Goal: Task Accomplishment & Management: Complete application form

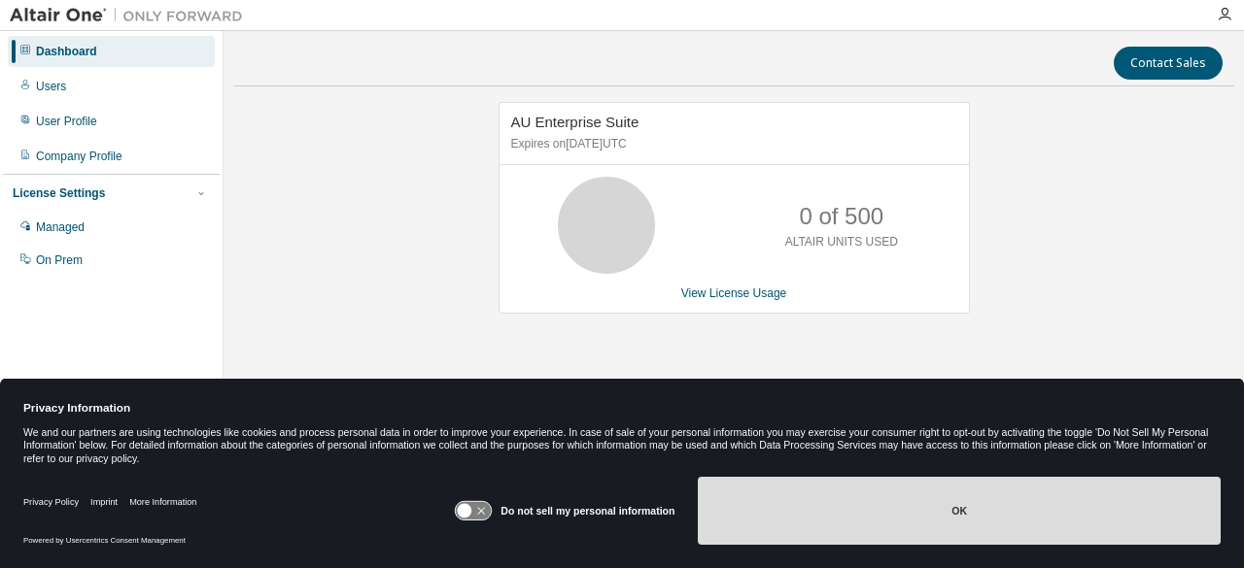
click at [844, 510] on button "OK" at bounding box center [959, 511] width 523 height 68
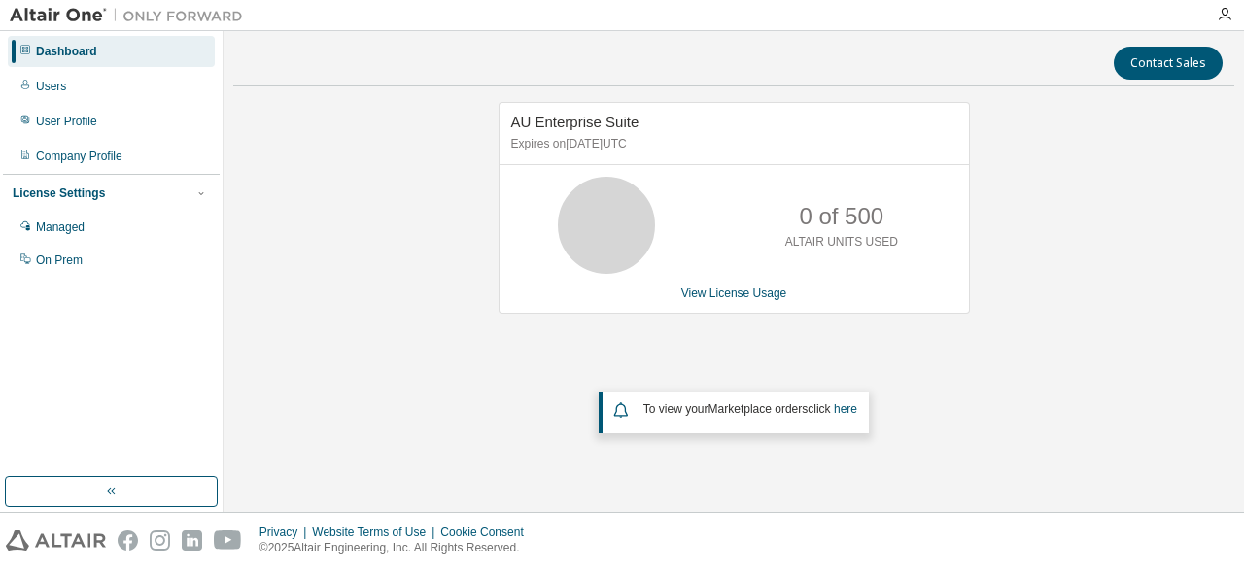
click at [102, 102] on div "Dashboard Users User Profile Company Profile License Settings Managed On Prem" at bounding box center [111, 156] width 217 height 244
click at [98, 90] on div "Users" at bounding box center [111, 86] width 207 height 31
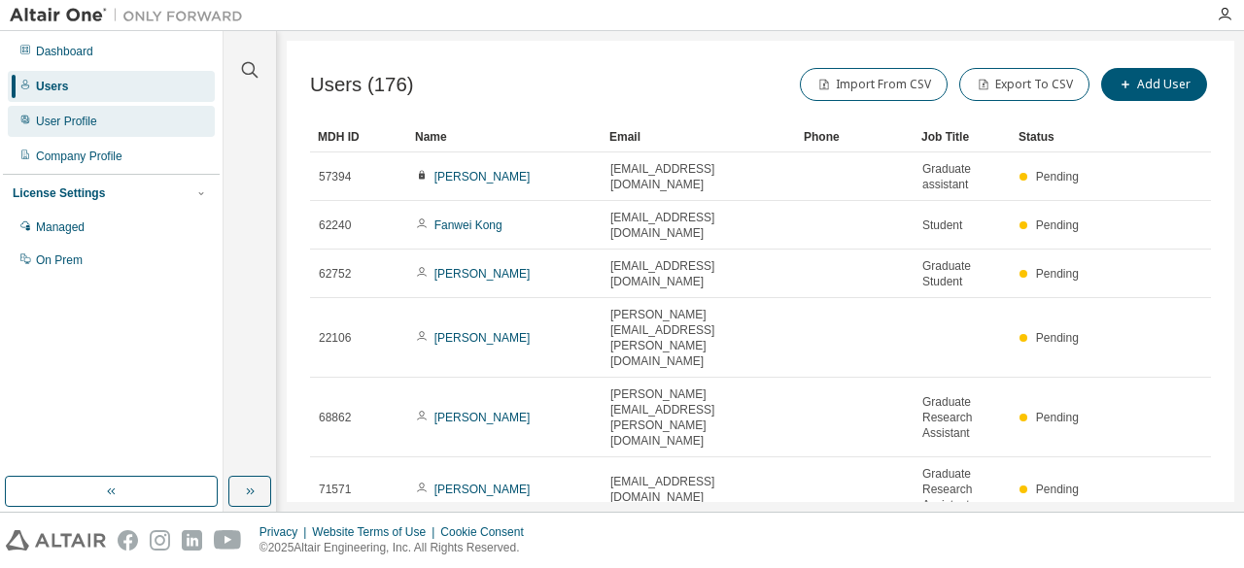
click at [94, 120] on div "User Profile" at bounding box center [66, 122] width 61 height 16
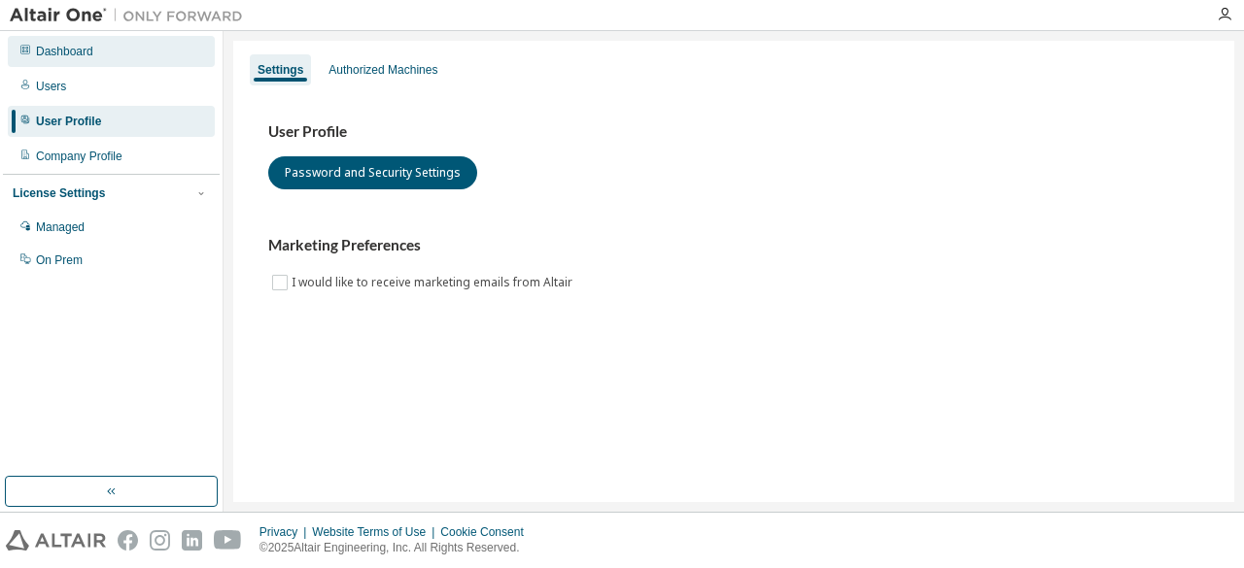
click at [113, 50] on div "Dashboard" at bounding box center [111, 51] width 207 height 31
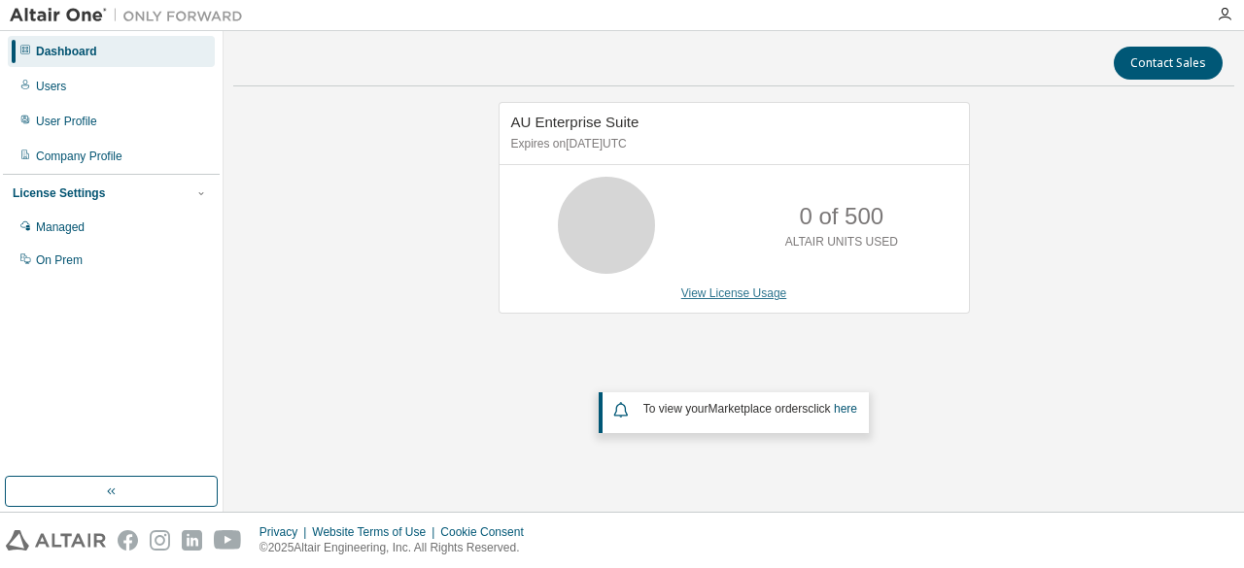
click at [731, 299] on link "View License Usage" at bounding box center [734, 294] width 106 height 14
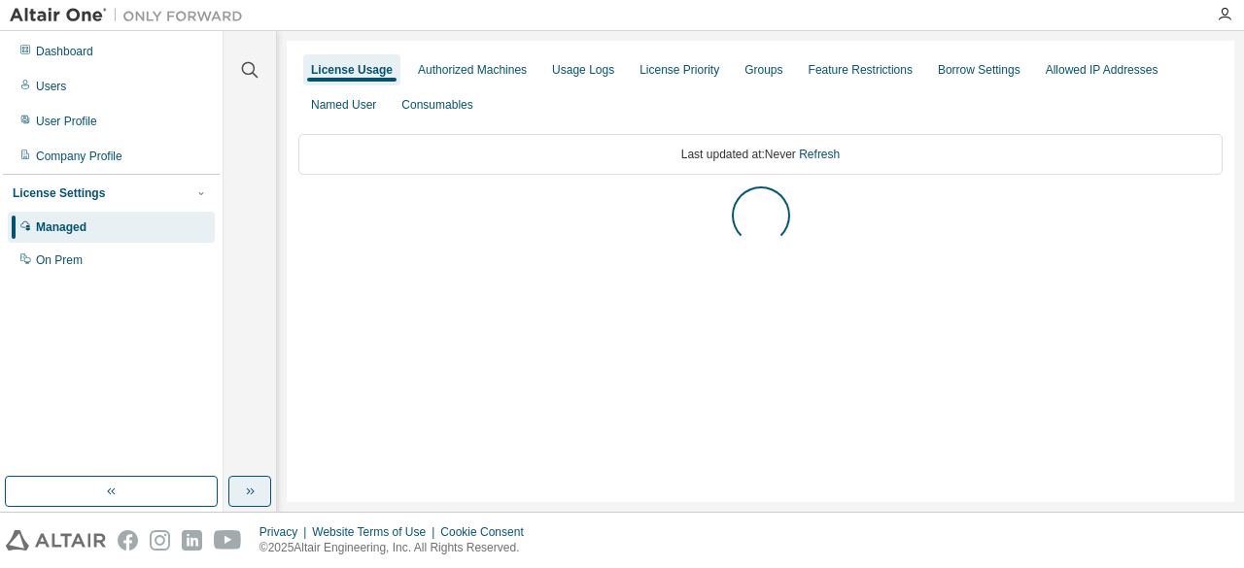
click at [251, 500] on button "button" at bounding box center [249, 491] width 43 height 31
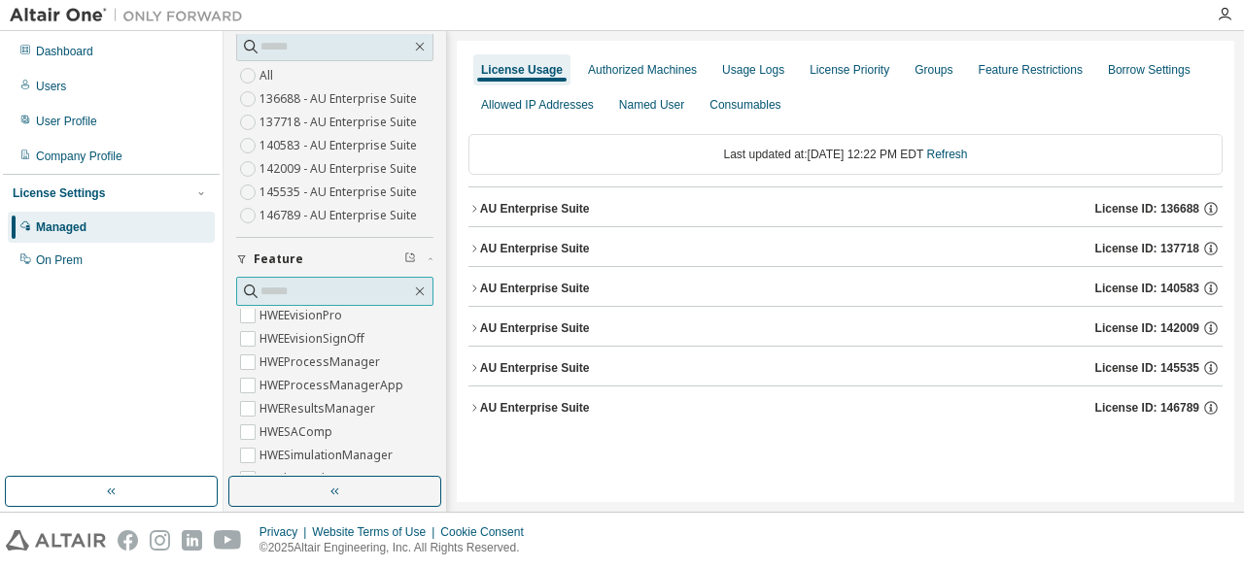
scroll to position [1236, 0]
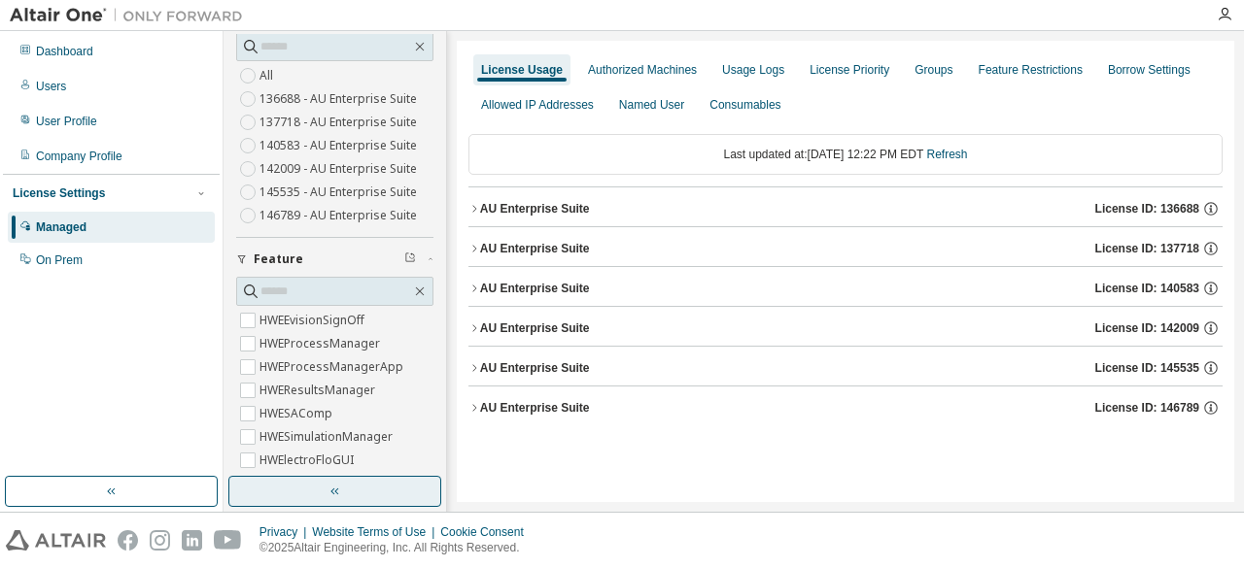
click at [284, 504] on button "button" at bounding box center [334, 491] width 213 height 31
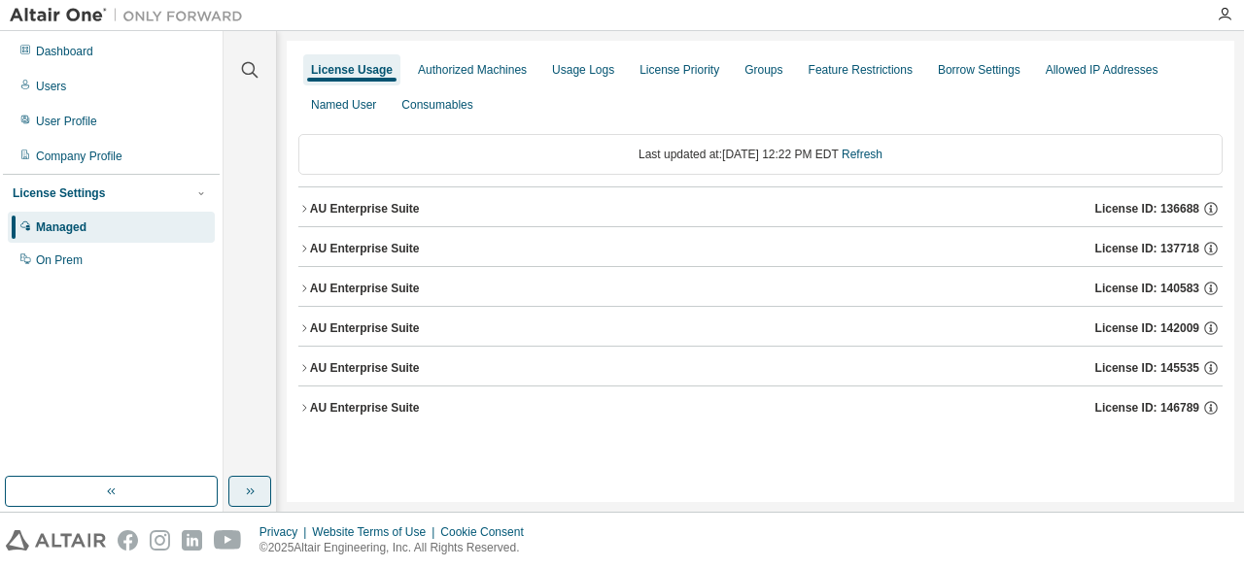
scroll to position [0, 0]
click at [189, 490] on button "button" at bounding box center [111, 491] width 213 height 31
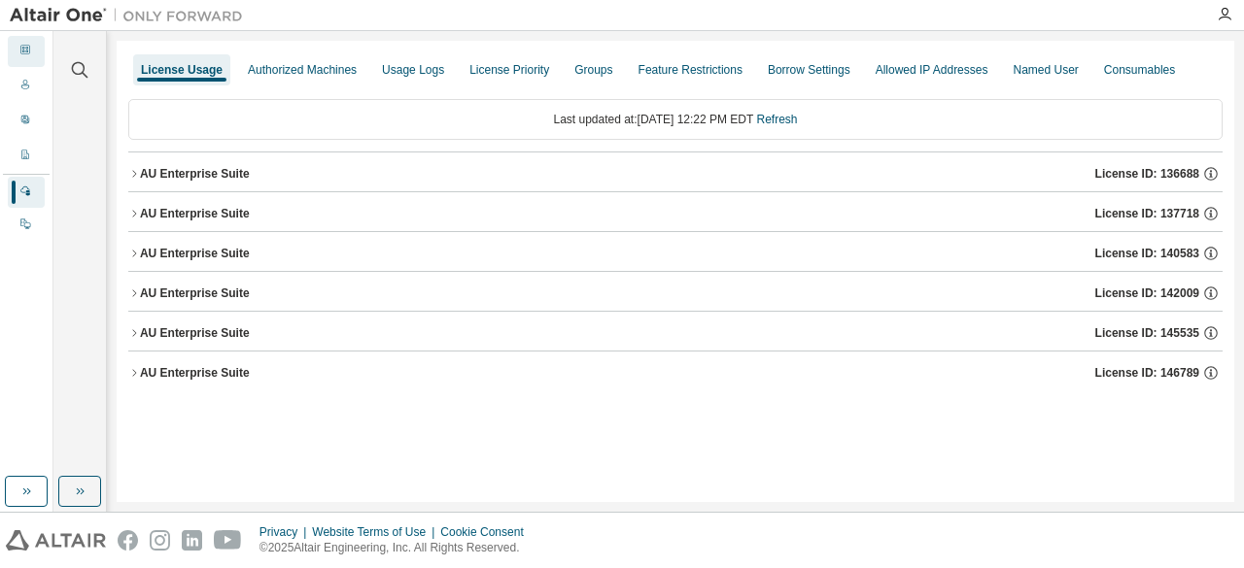
click at [21, 46] on icon at bounding box center [25, 50] width 12 height 12
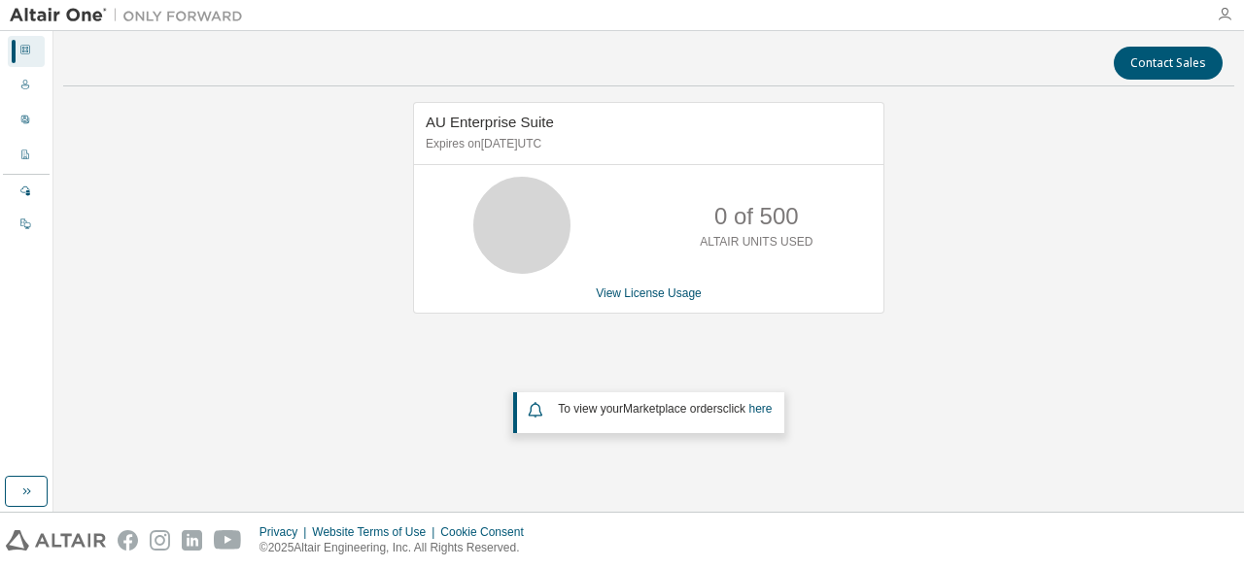
click at [1218, 17] on icon "button" at bounding box center [1225, 15] width 16 height 16
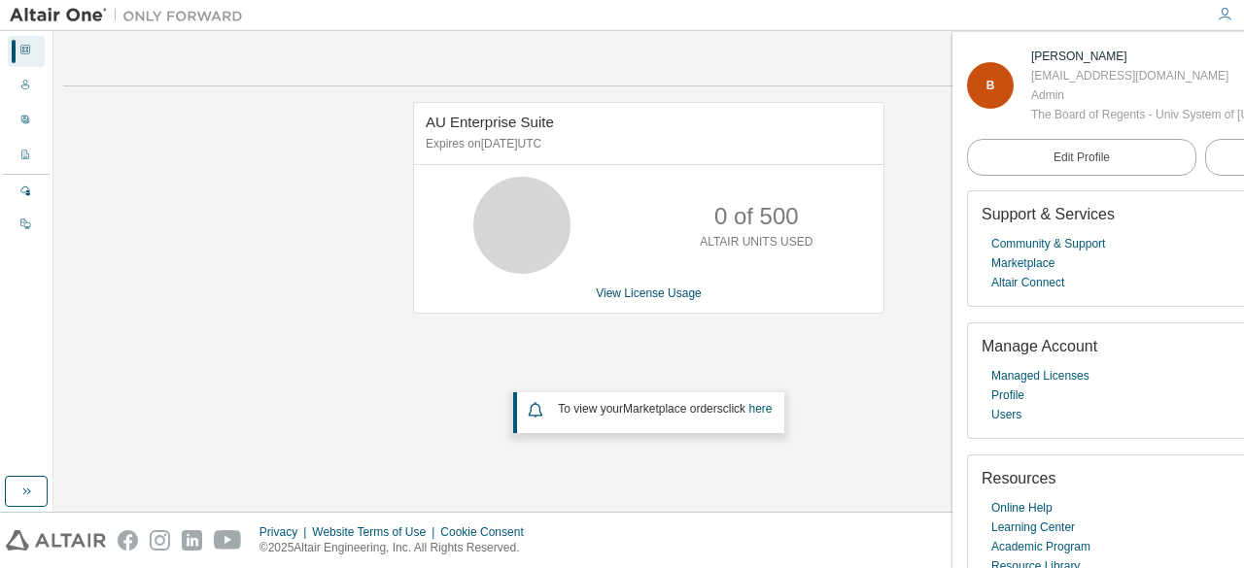
scroll to position [52, 0]
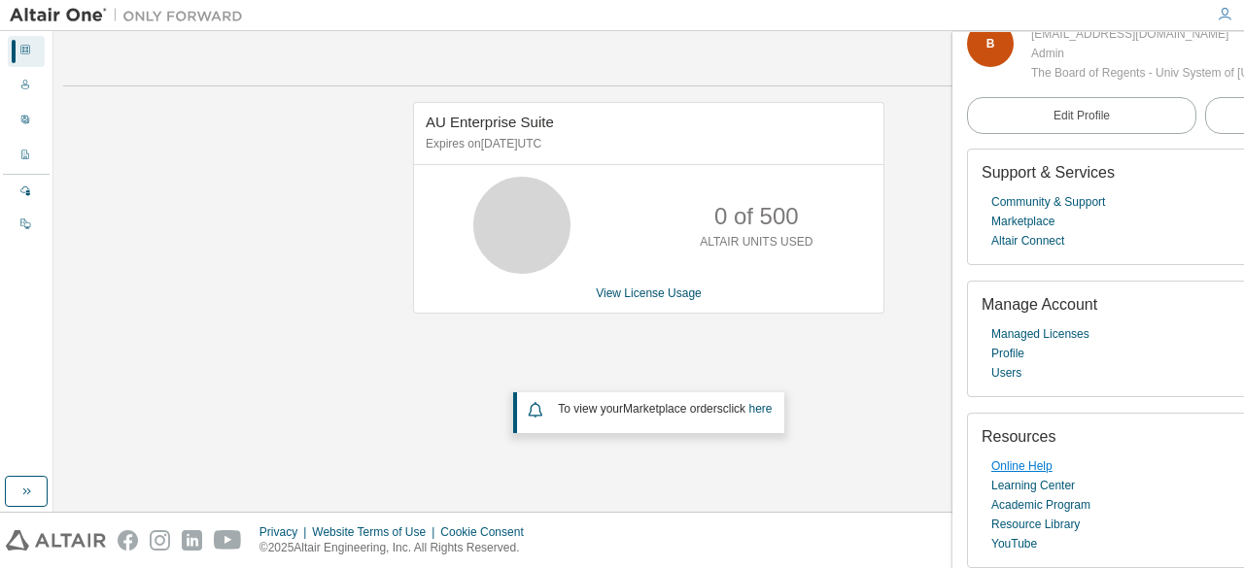
click at [1016, 457] on link "Online Help" at bounding box center [1021, 466] width 61 height 19
click at [930, 118] on div "AU Enterprise Suite Expires on June 22, 2026 UTC 0 of 500 ALTAIR UNITS USED Vie…" at bounding box center [648, 286] width 1171 height 369
click at [1221, 7] on icon "button" at bounding box center [1225, 15] width 16 height 16
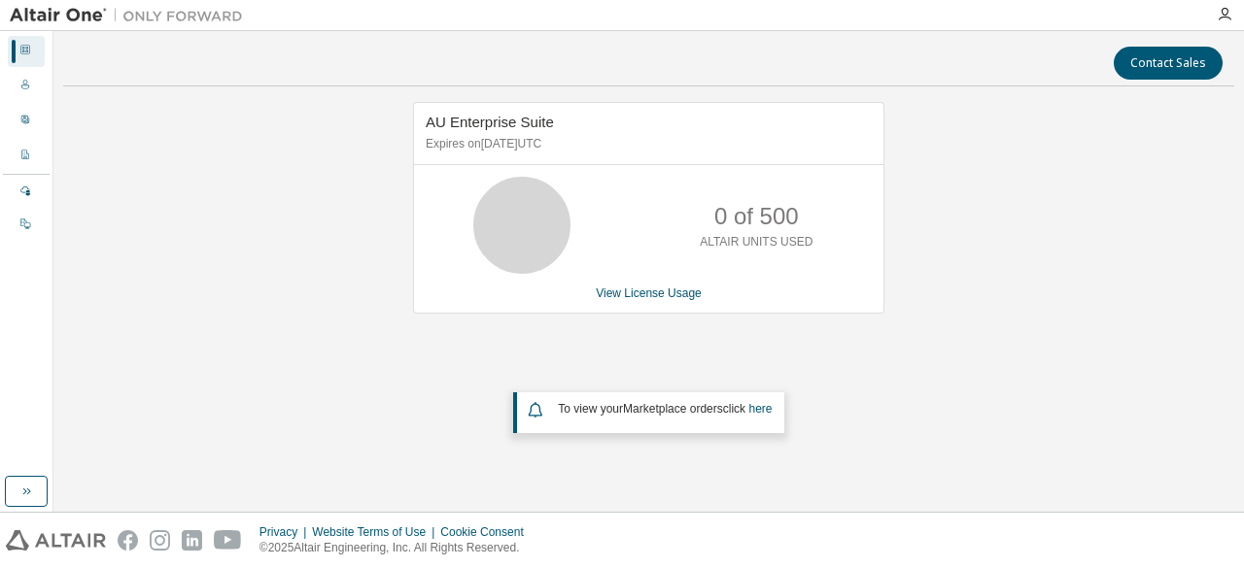
click at [24, 59] on div "Dashboard" at bounding box center [26, 51] width 37 height 31
click at [20, 66] on div "Dashboard" at bounding box center [26, 51] width 37 height 31
click at [22, 86] on icon at bounding box center [25, 85] width 8 height 10
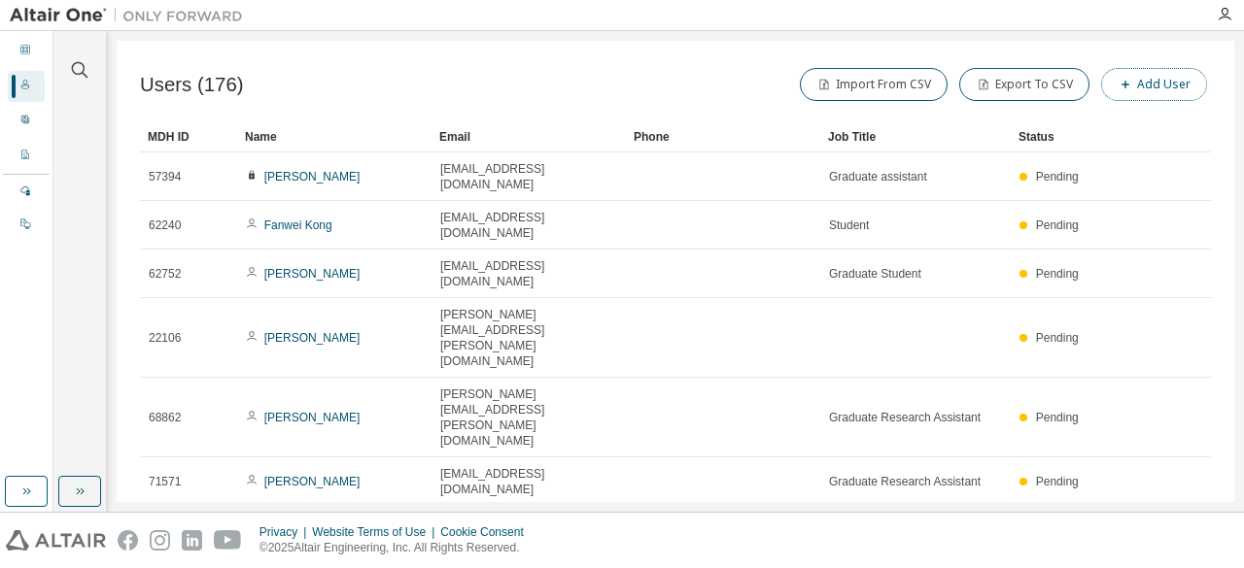
click at [1126, 88] on span "button" at bounding box center [1125, 85] width 16 height 16
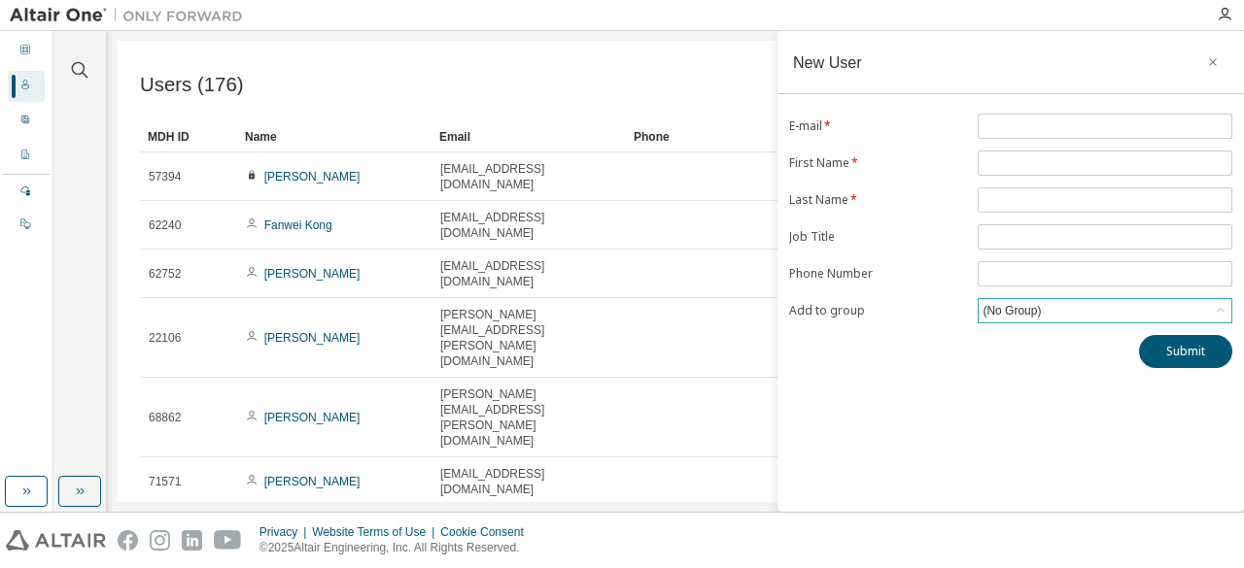
click at [1068, 303] on div "(No Group)" at bounding box center [1104, 310] width 253 height 23
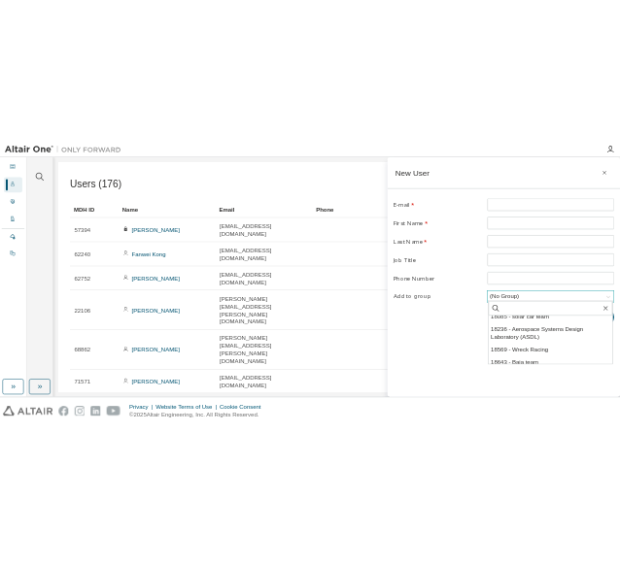
scroll to position [120, 0]
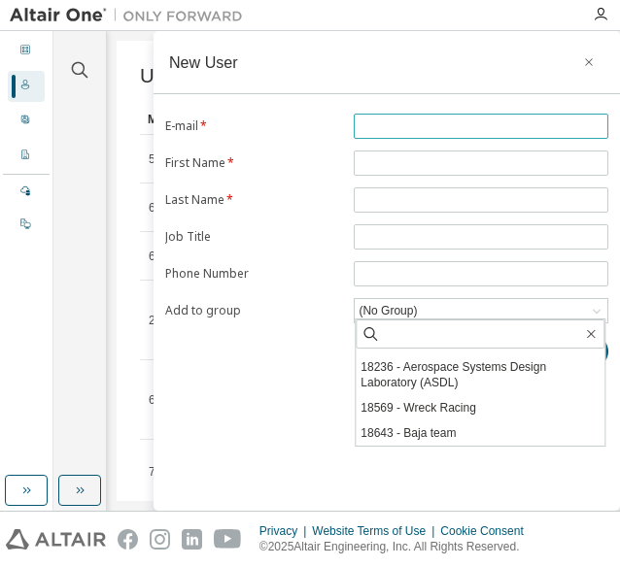
click at [482, 128] on input "text" at bounding box center [481, 127] width 245 height 16
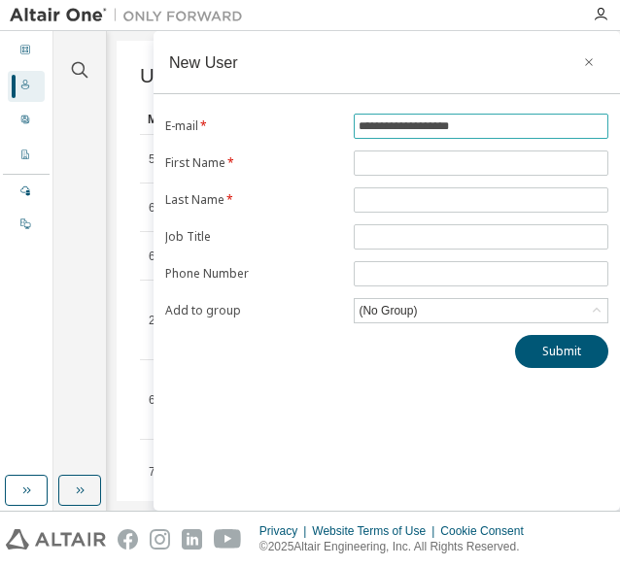
type input "**********"
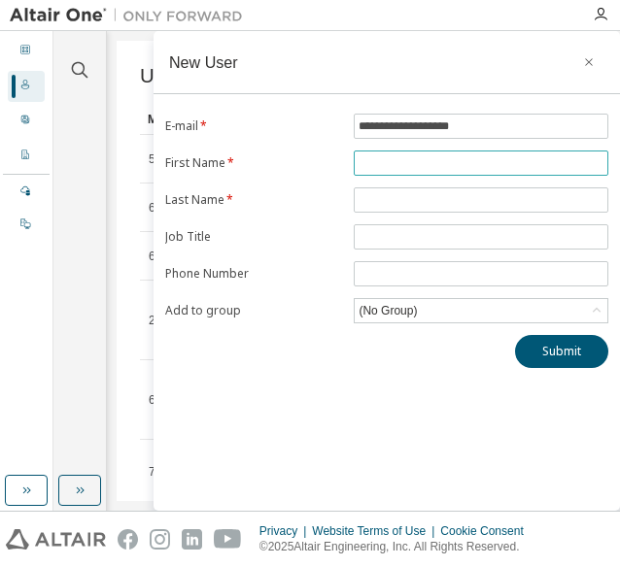
click at [452, 165] on input "text" at bounding box center [481, 163] width 245 height 16
type input "****"
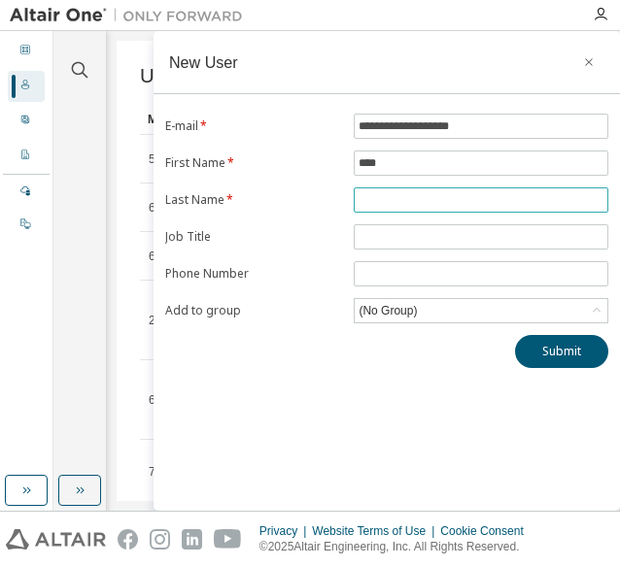
click at [443, 202] on input "text" at bounding box center [481, 200] width 245 height 16
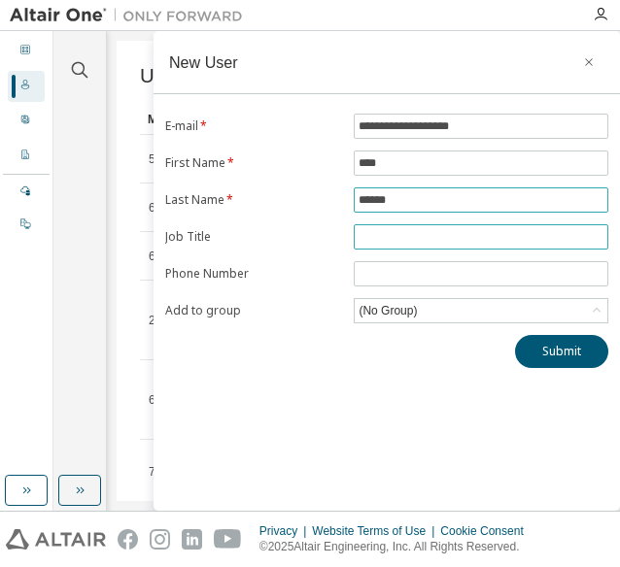
type input "******"
click at [464, 240] on input "text" at bounding box center [481, 237] width 245 height 16
type input "*"
type input "********"
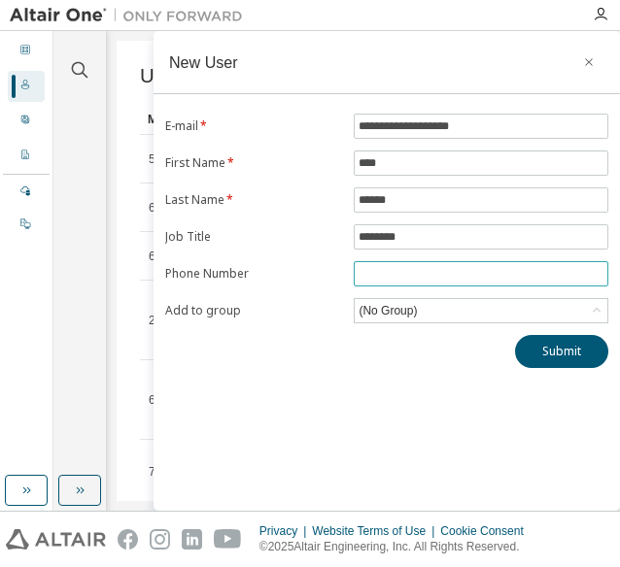
click at [405, 273] on input "tel" at bounding box center [481, 274] width 245 height 16
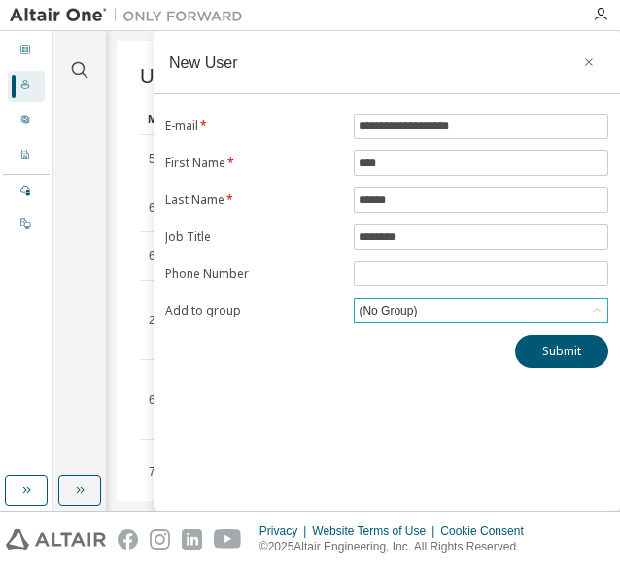
click at [415, 309] on div "(No Group)" at bounding box center [388, 310] width 64 height 21
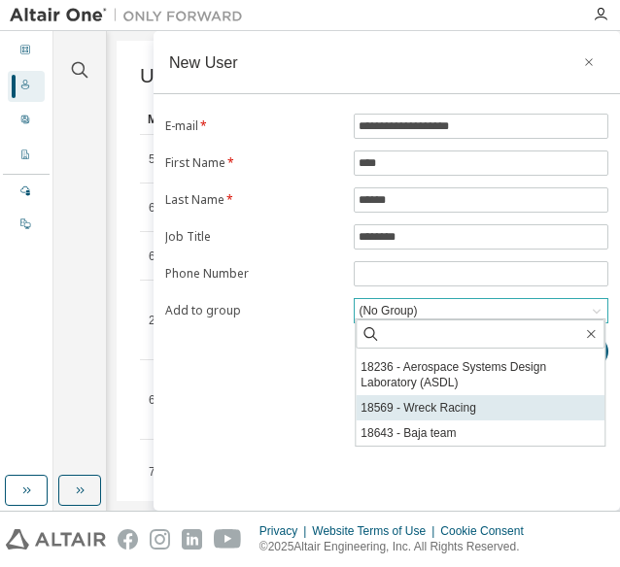
click at [451, 419] on li "18569 - Wreck Racing" at bounding box center [480, 407] width 249 height 25
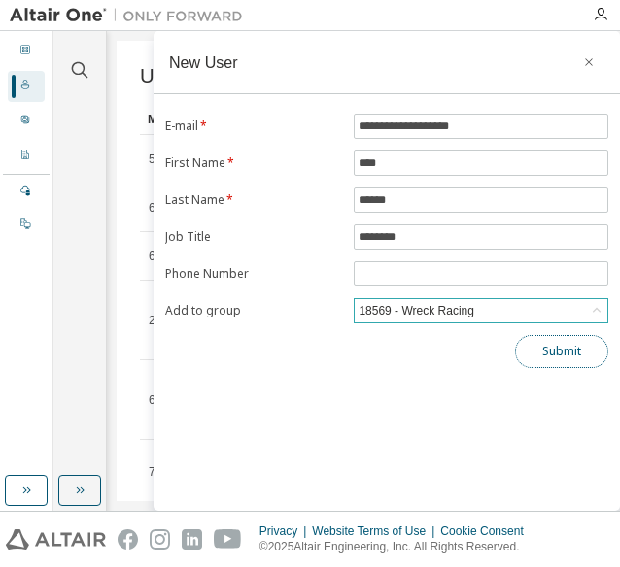
click at [562, 354] on button "Submit" at bounding box center [561, 351] width 93 height 33
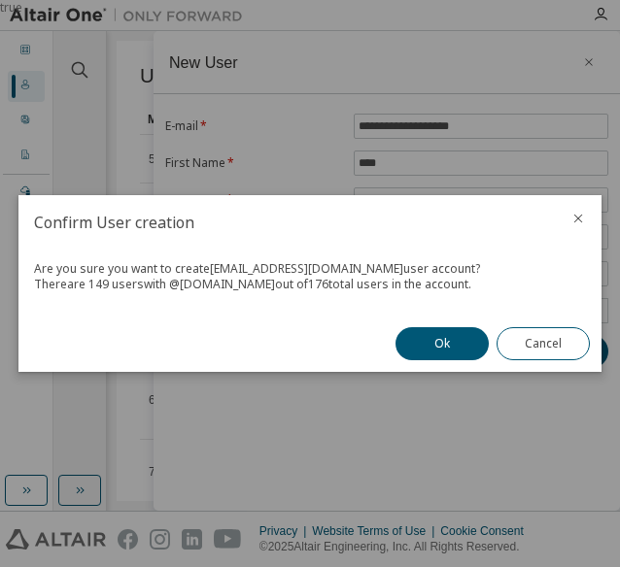
click at [443, 346] on button "Ok" at bounding box center [441, 343] width 93 height 33
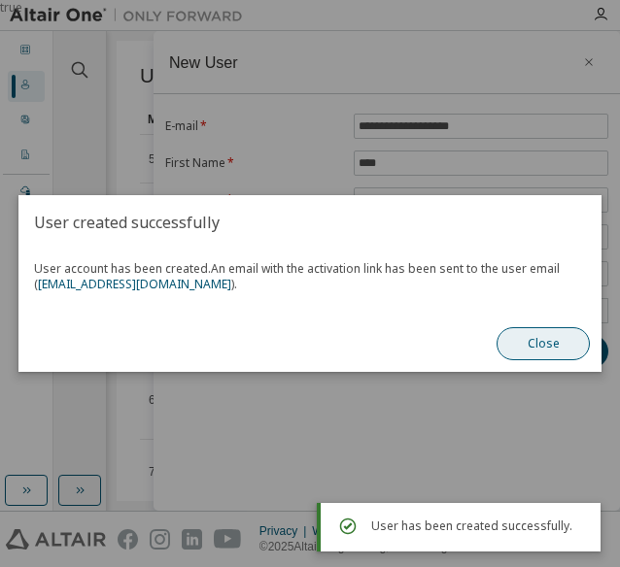
click at [543, 352] on button "Close" at bounding box center [543, 343] width 93 height 33
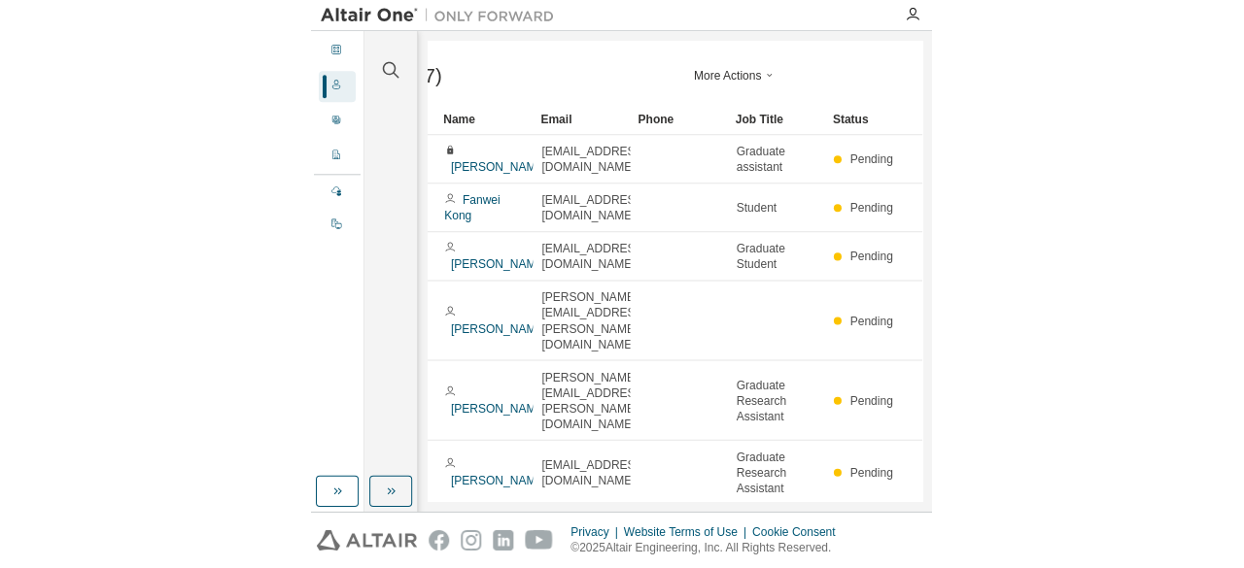
scroll to position [0, 122]
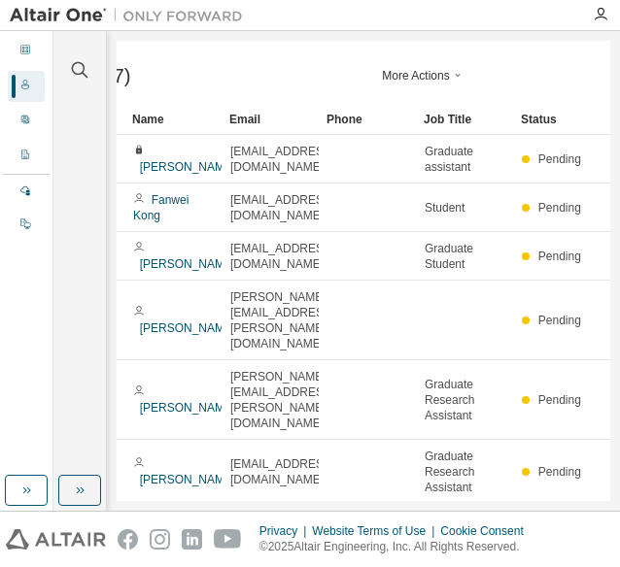
click at [552, 89] on div "Users (177) More Actions Import From CSV Export To CSV Add User Clear Load Save…" at bounding box center [364, 271] width 494 height 461
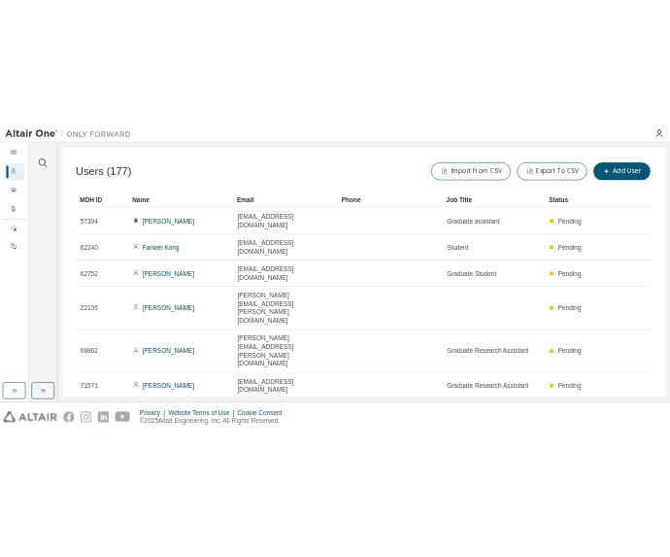
scroll to position [0, 0]
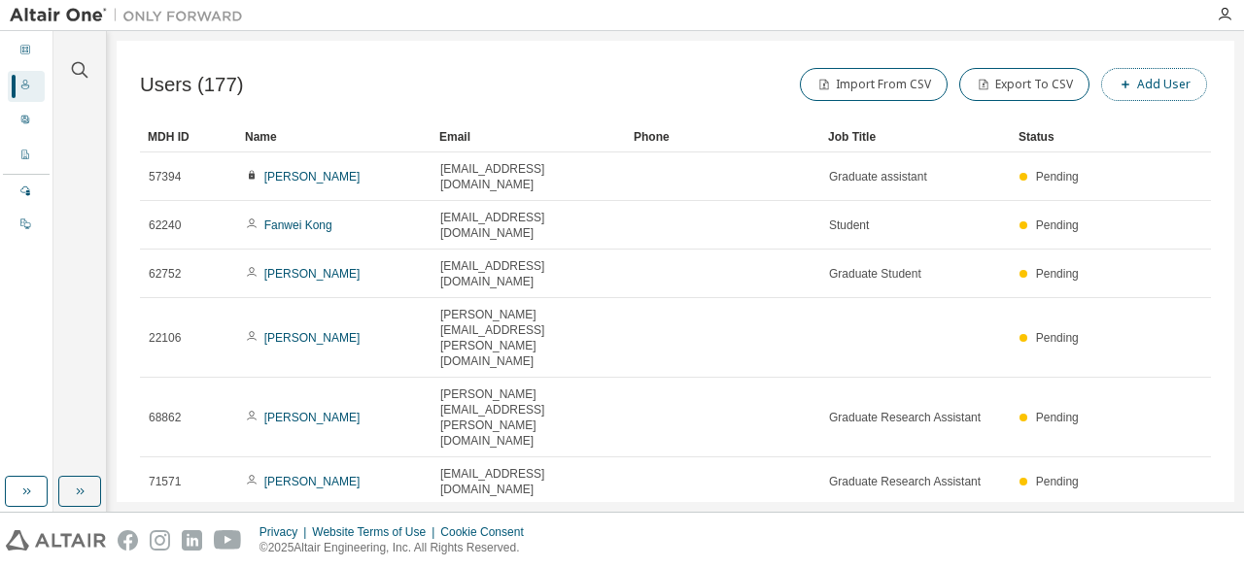
click at [1151, 85] on button "Add User" at bounding box center [1154, 84] width 106 height 33
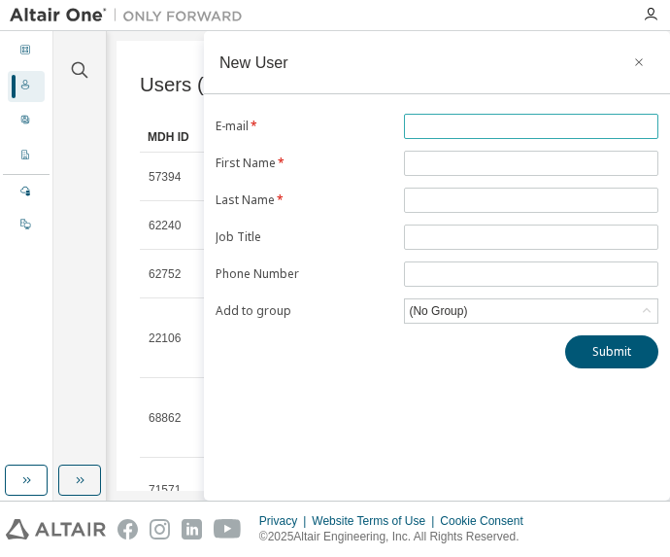
click at [517, 129] on input "text" at bounding box center [531, 127] width 245 height 16
type input "**********"
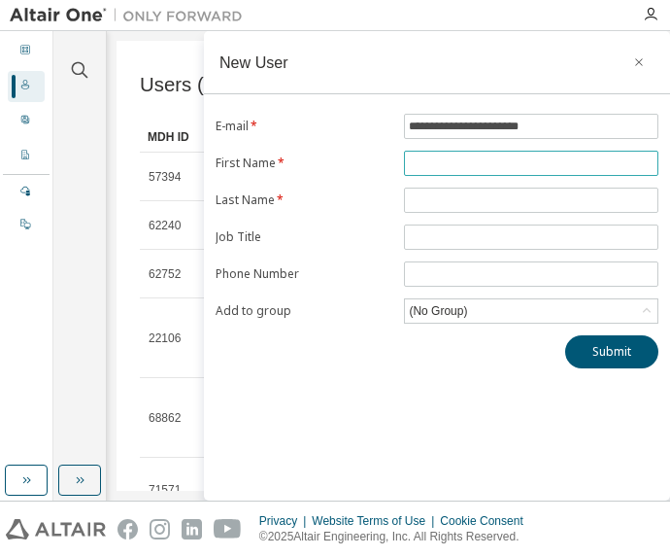
click at [498, 167] on input "text" at bounding box center [531, 163] width 245 height 16
type input "*"
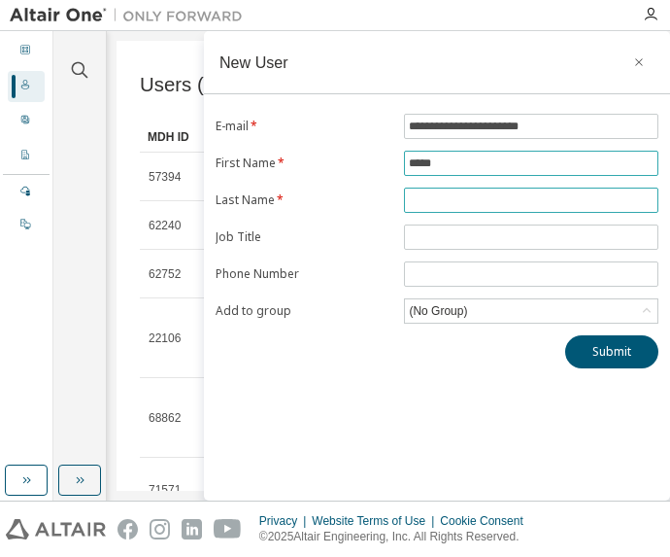
type input "*****"
click at [469, 193] on input "text" at bounding box center [531, 200] width 245 height 16
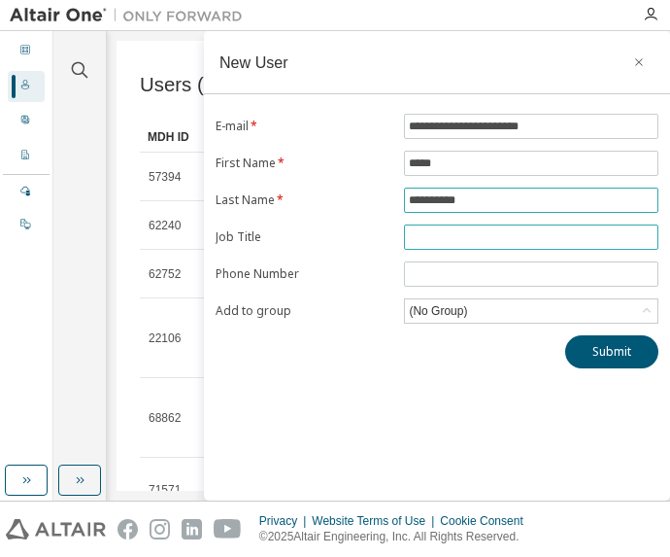
type input "**********"
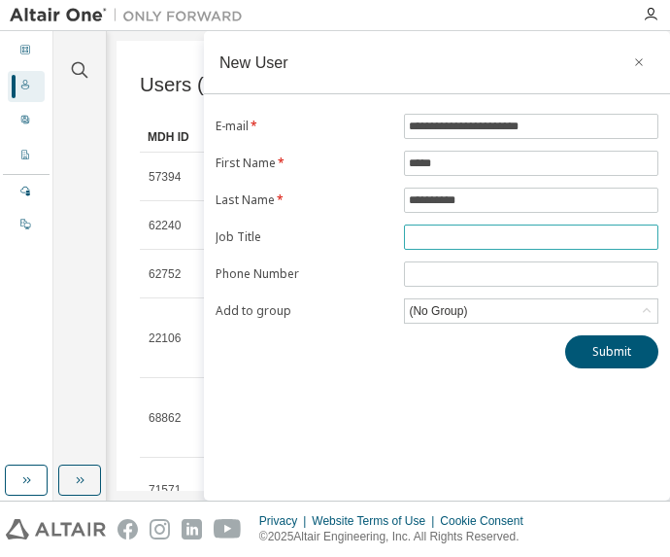
click at [466, 233] on input "text" at bounding box center [531, 237] width 245 height 16
type input "**********"
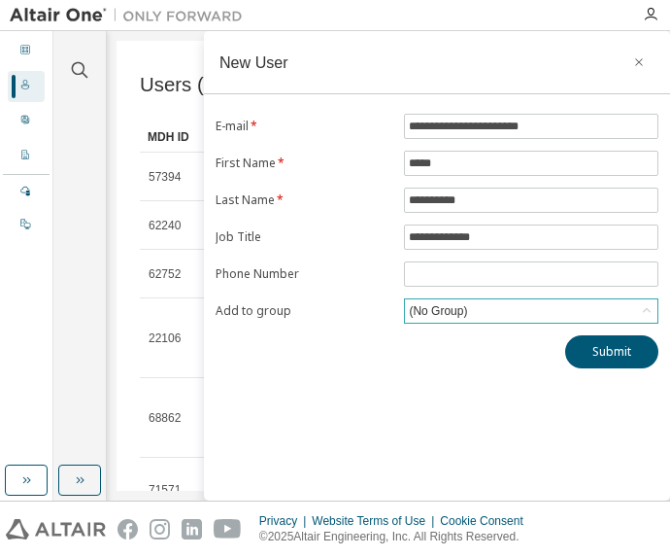
click at [479, 312] on div "(No Group)" at bounding box center [531, 310] width 253 height 23
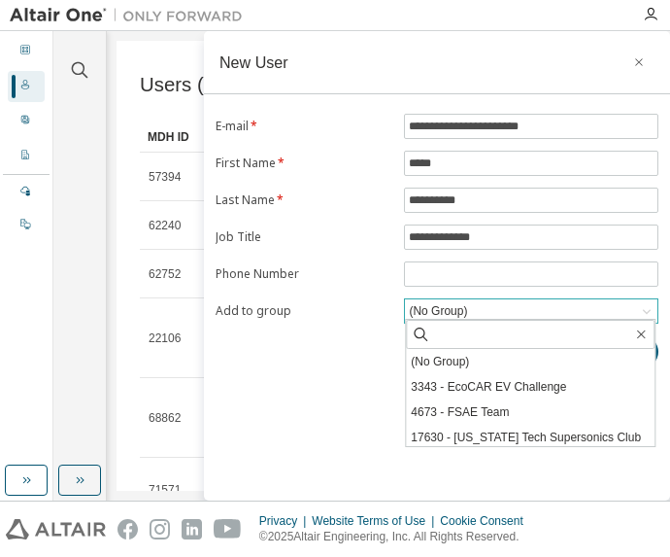
scroll to position [120, 0]
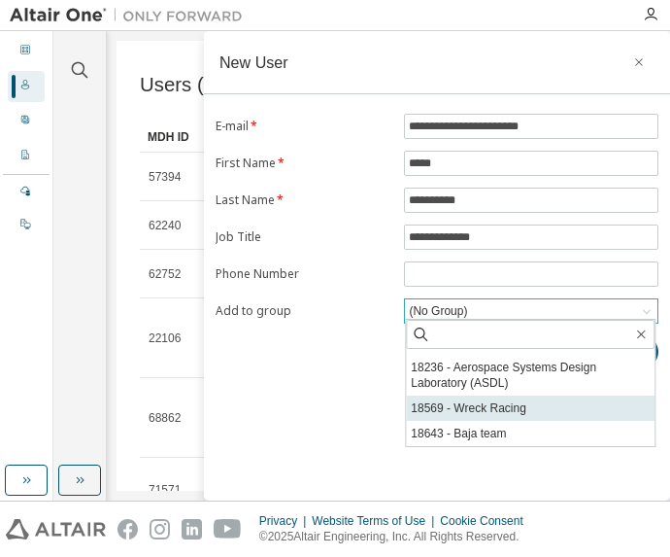
click at [515, 416] on li "18569 - Wreck Racing" at bounding box center [530, 407] width 249 height 25
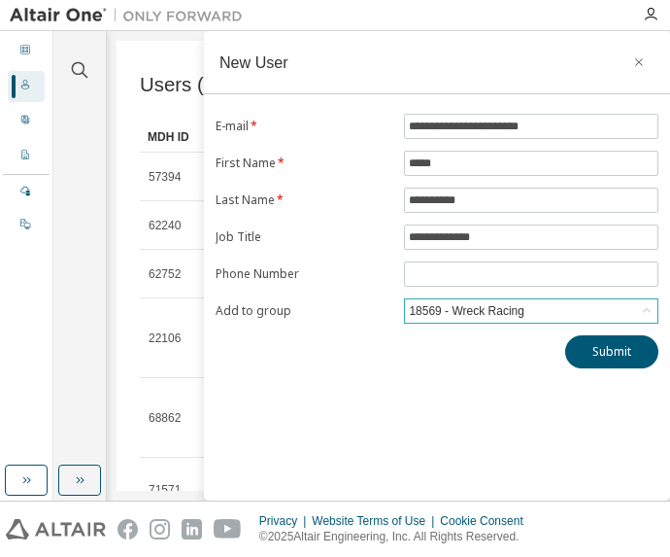
click at [604, 315] on div "18569 - Wreck Racing" at bounding box center [531, 310] width 253 height 23
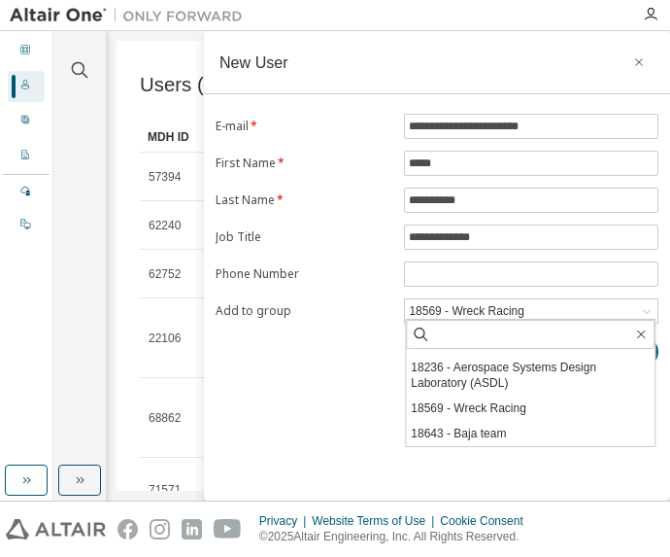
click at [553, 481] on div "**********" at bounding box center [437, 265] width 466 height 469
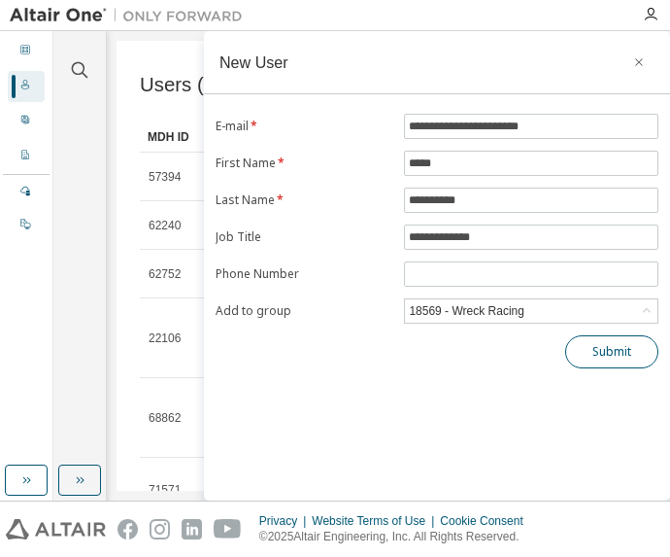
click at [620, 349] on button "Submit" at bounding box center [612, 351] width 93 height 33
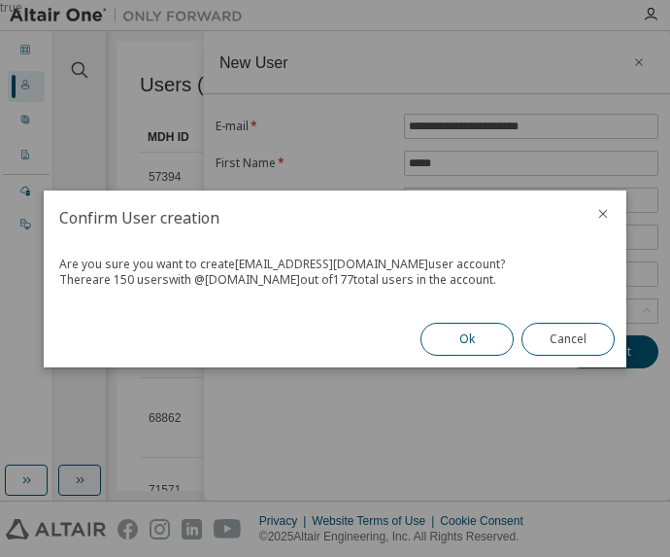
click at [463, 344] on button "Ok" at bounding box center [467, 339] width 93 height 33
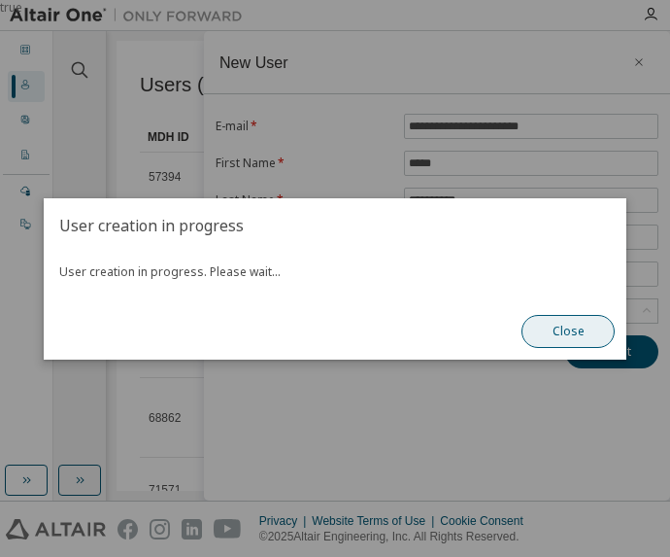
click at [575, 334] on button "Close" at bounding box center [568, 331] width 93 height 33
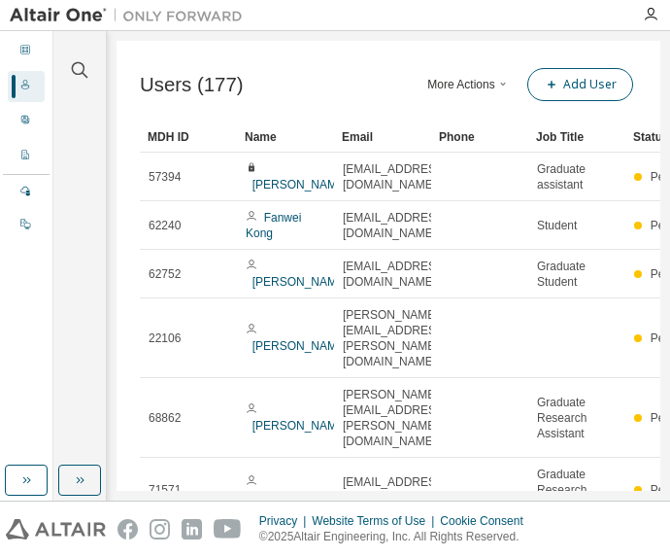
click at [573, 84] on button "Add User" at bounding box center [581, 84] width 106 height 33
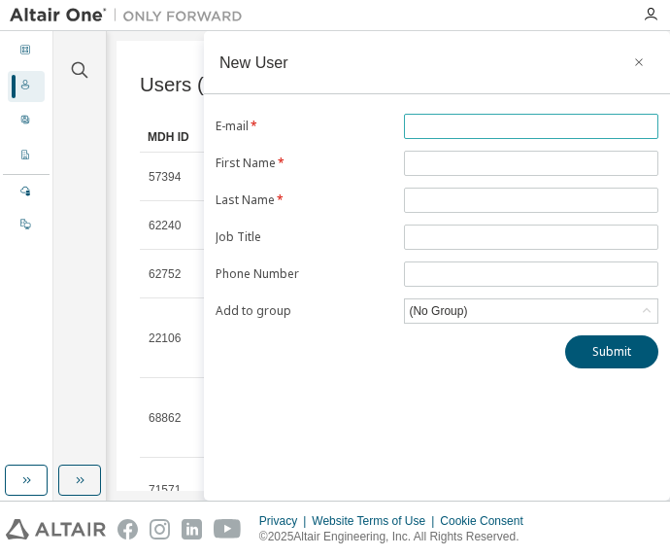
click at [511, 119] on input "text" at bounding box center [531, 127] width 245 height 16
type input "**********"
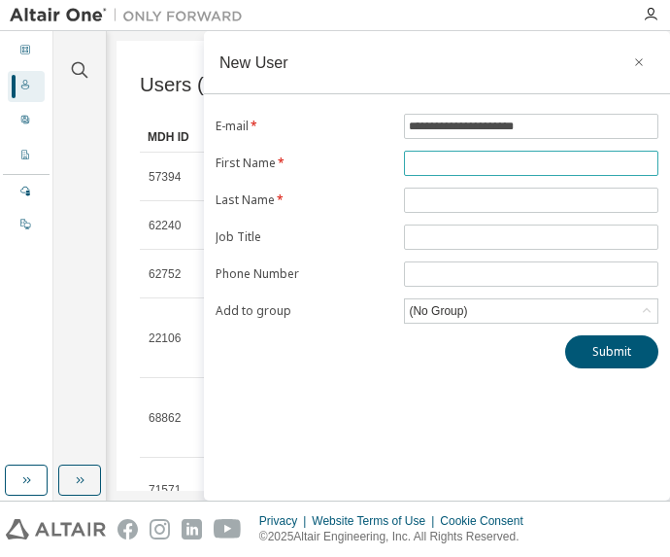
click at [466, 167] on input "text" at bounding box center [531, 163] width 245 height 16
type input "*****"
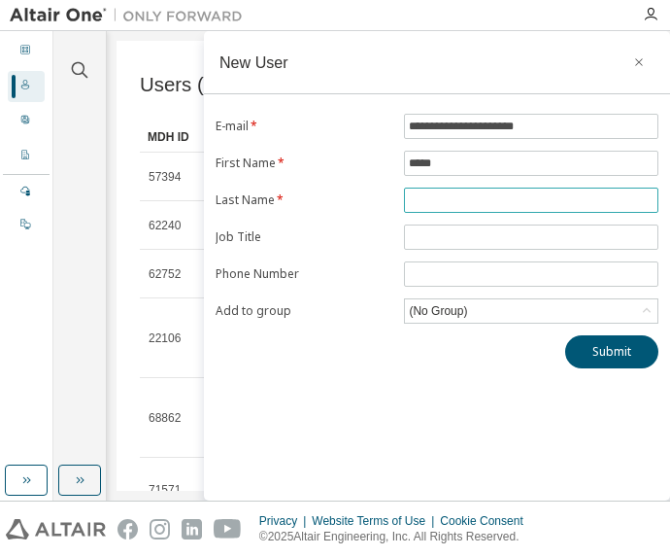
click at [482, 194] on input "text" at bounding box center [531, 200] width 245 height 16
type input "*********"
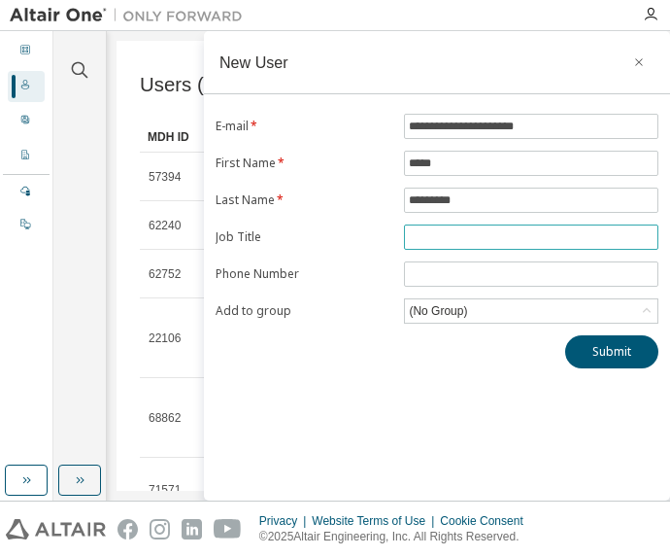
click at [486, 233] on input "text" at bounding box center [531, 237] width 245 height 16
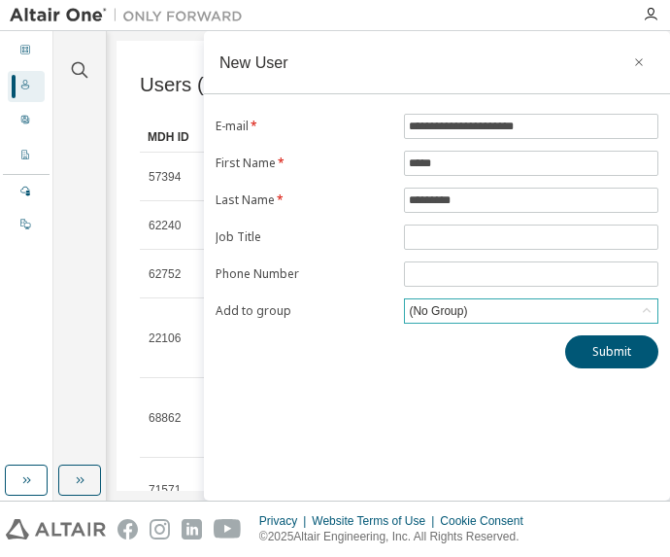
click at [455, 313] on div "(No Group)" at bounding box center [438, 310] width 64 height 21
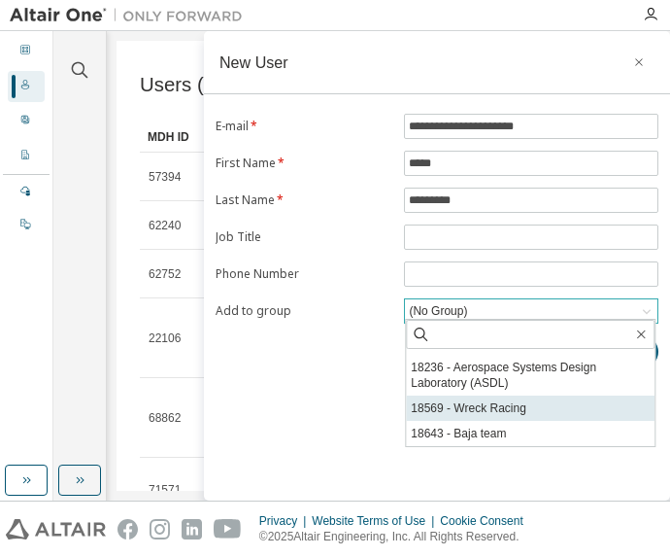
click at [511, 412] on li "18569 - Wreck Racing" at bounding box center [530, 407] width 249 height 25
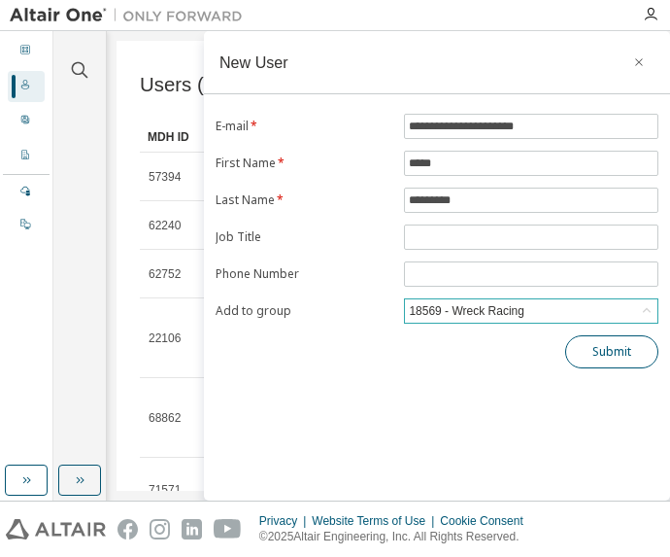
click at [618, 349] on button "Submit" at bounding box center [612, 351] width 93 height 33
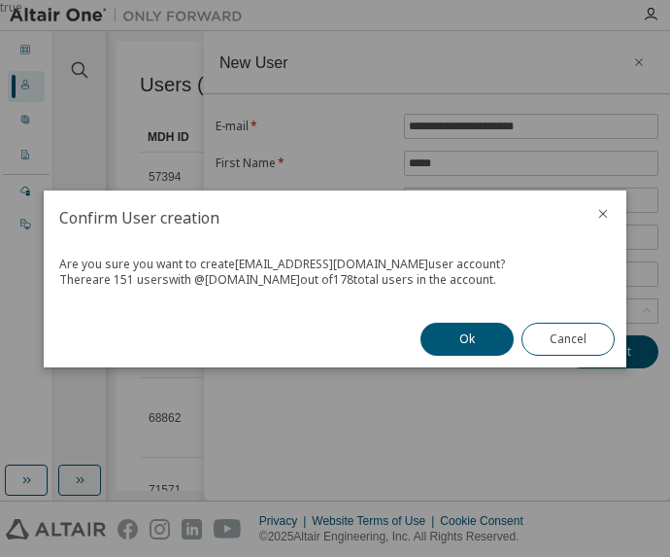
click at [478, 344] on button "Ok" at bounding box center [467, 339] width 93 height 33
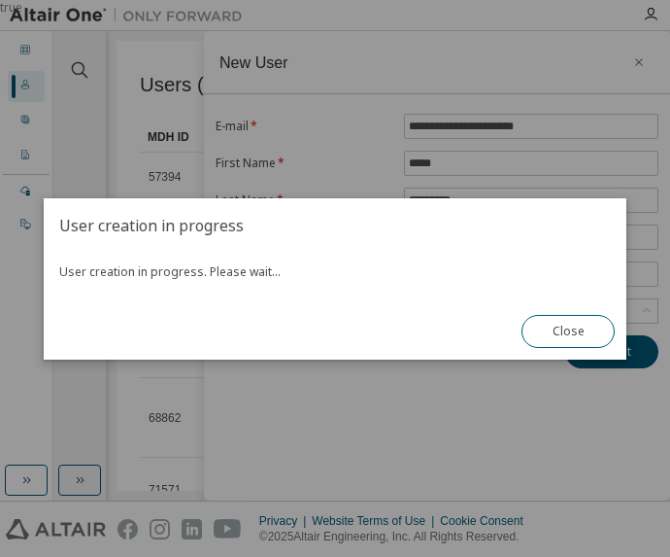
click at [666, 378] on div "true" at bounding box center [335, 278] width 670 height 557
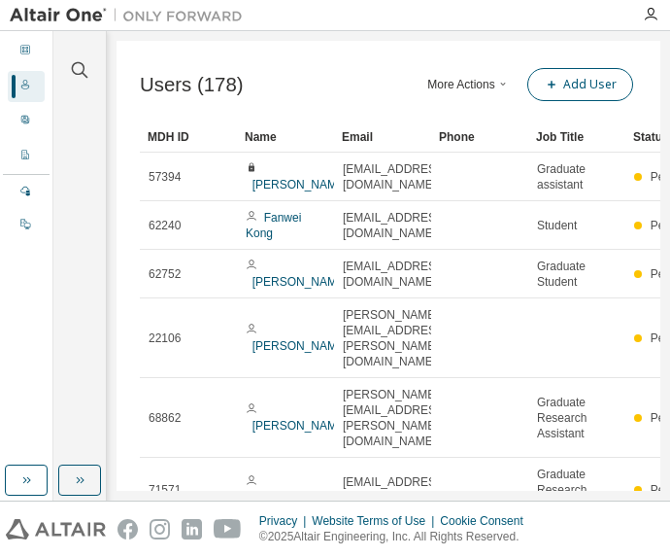
click at [595, 88] on button "Add User" at bounding box center [581, 84] width 106 height 33
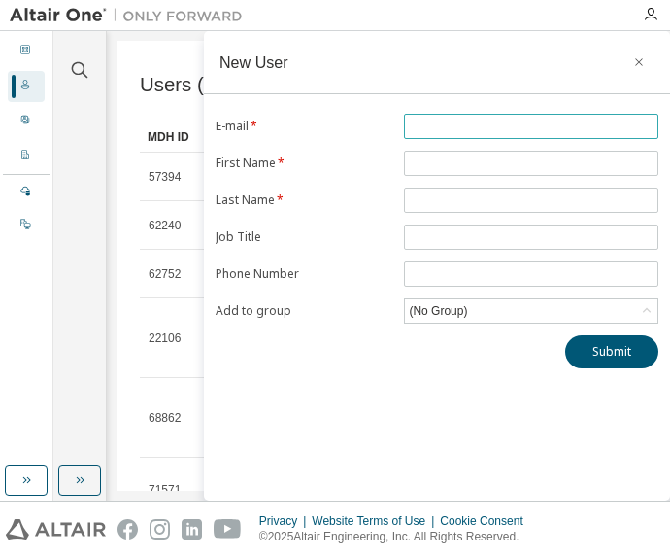
click at [530, 124] on input "text" at bounding box center [531, 127] width 245 height 16
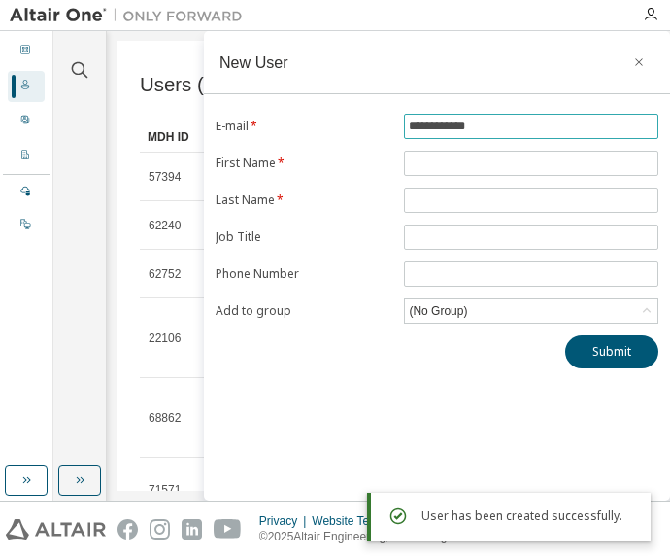
type input "**********"
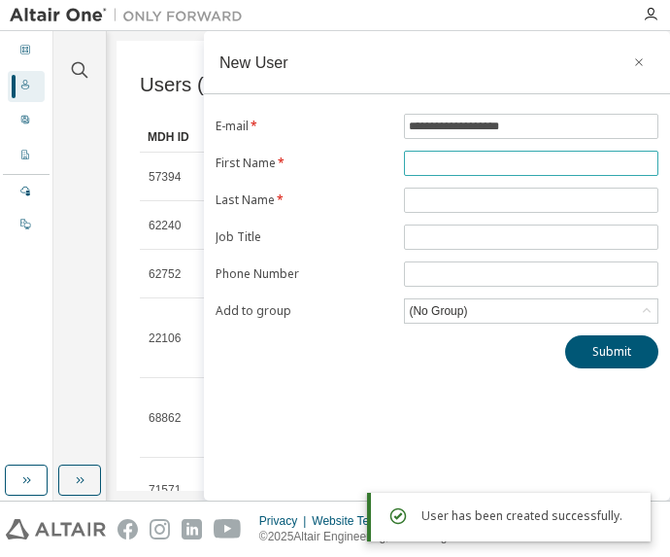
click at [511, 162] on input "text" at bounding box center [531, 163] width 245 height 16
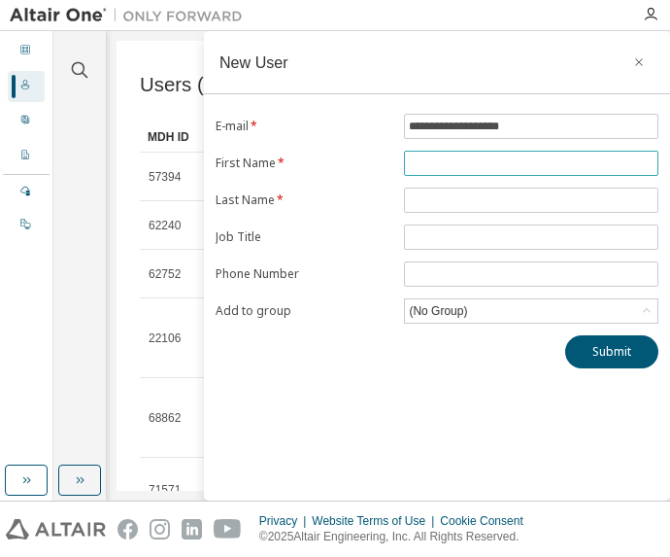
type input "*******"
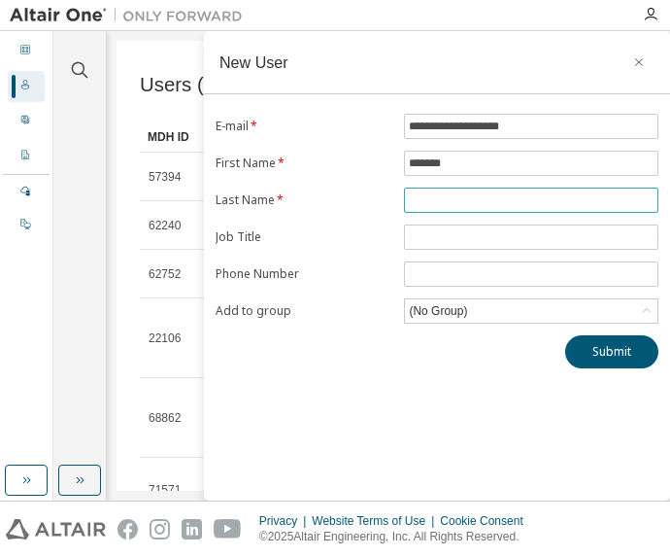
click at [519, 198] on input "text" at bounding box center [531, 200] width 245 height 16
type input "****"
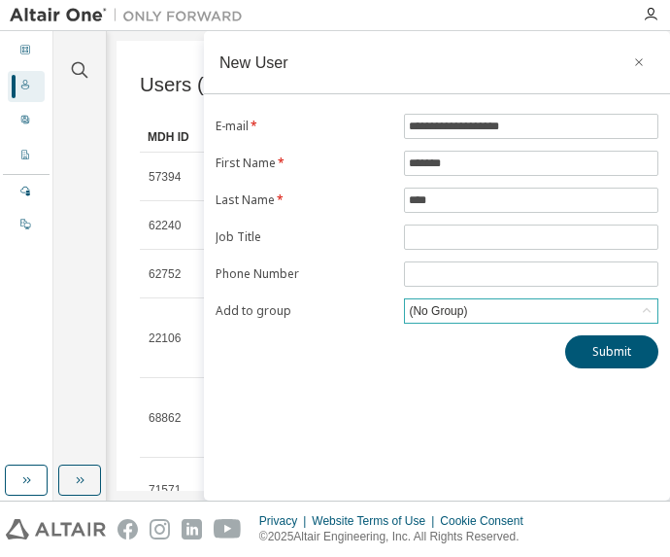
click at [530, 315] on div "(No Group)" at bounding box center [531, 310] width 253 height 23
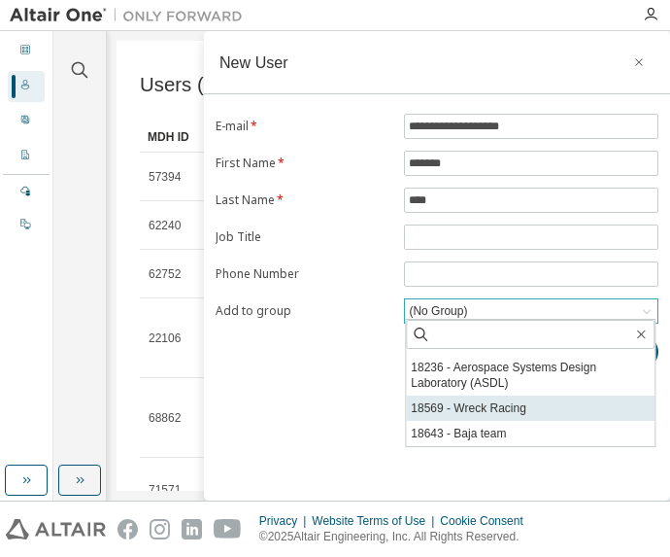
click at [508, 408] on li "18569 - Wreck Racing" at bounding box center [530, 407] width 249 height 25
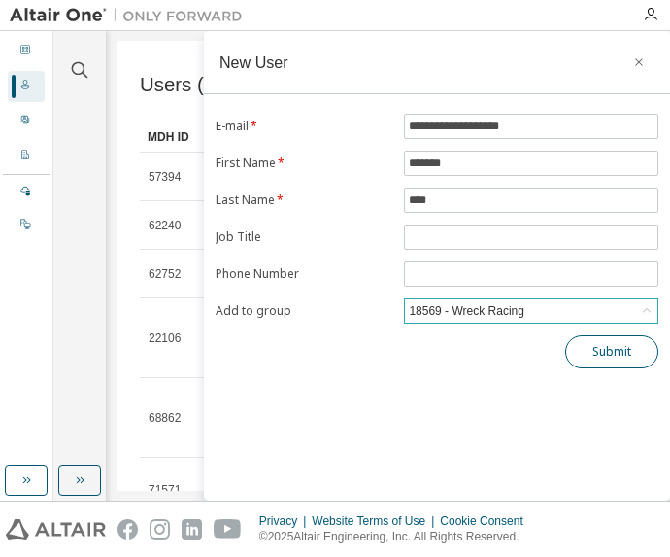
click at [611, 352] on button "Submit" at bounding box center [612, 351] width 93 height 33
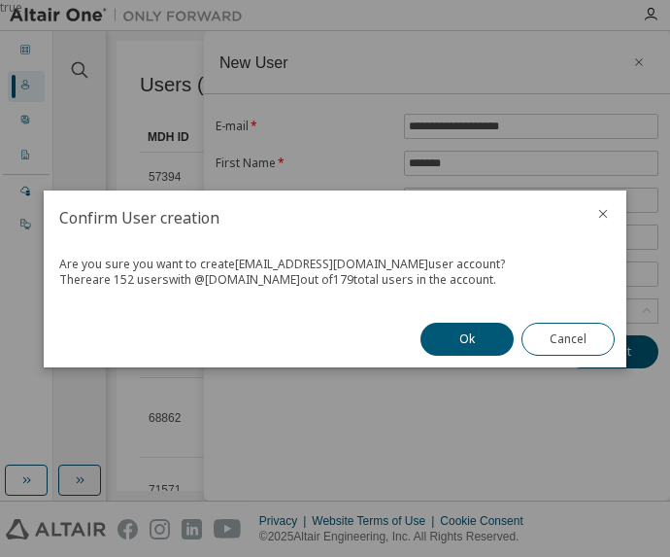
click at [602, 214] on icon "close" at bounding box center [604, 213] width 9 height 9
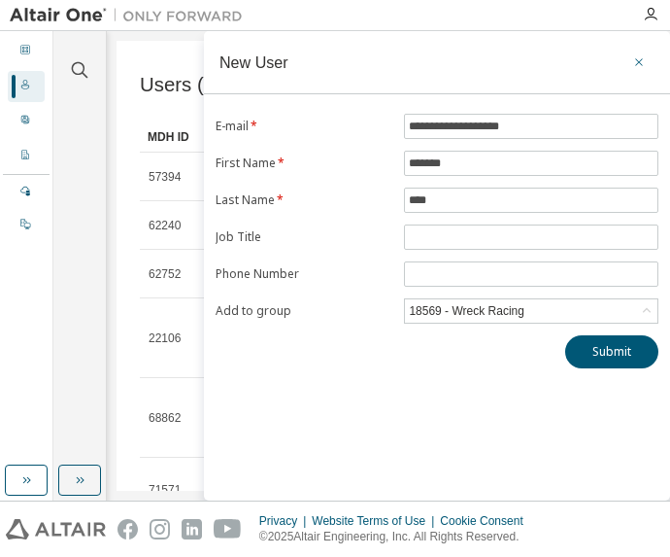
click at [641, 74] on button "button" at bounding box center [639, 62] width 31 height 31
